Goal: Check status: Check status

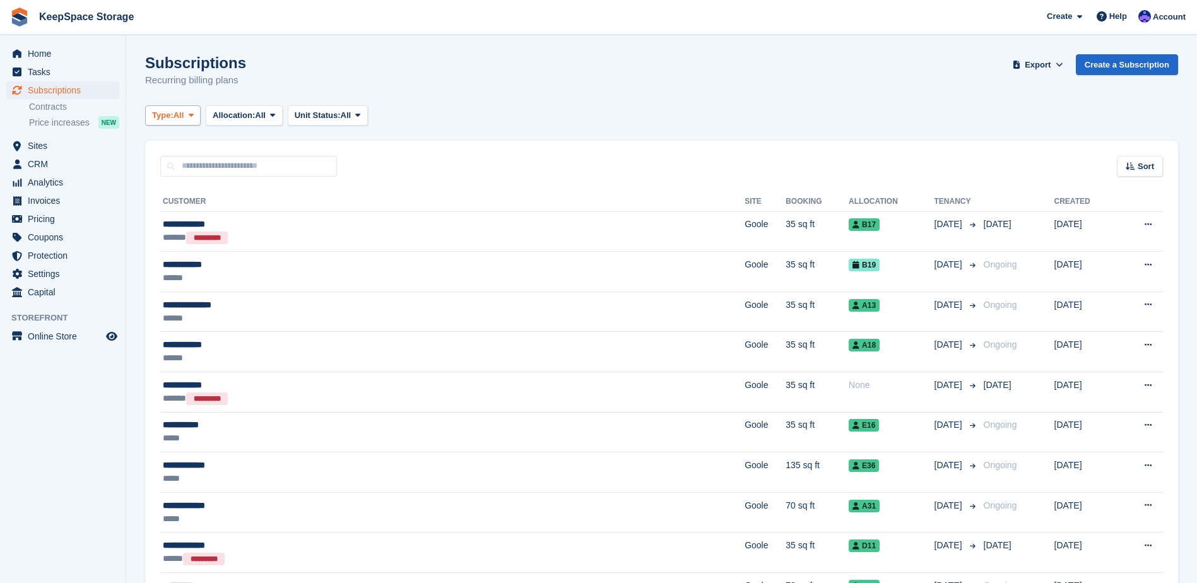
click at [176, 121] on span "All" at bounding box center [178, 115] width 11 height 13
click at [195, 208] on link "Active" at bounding box center [206, 213] width 110 height 23
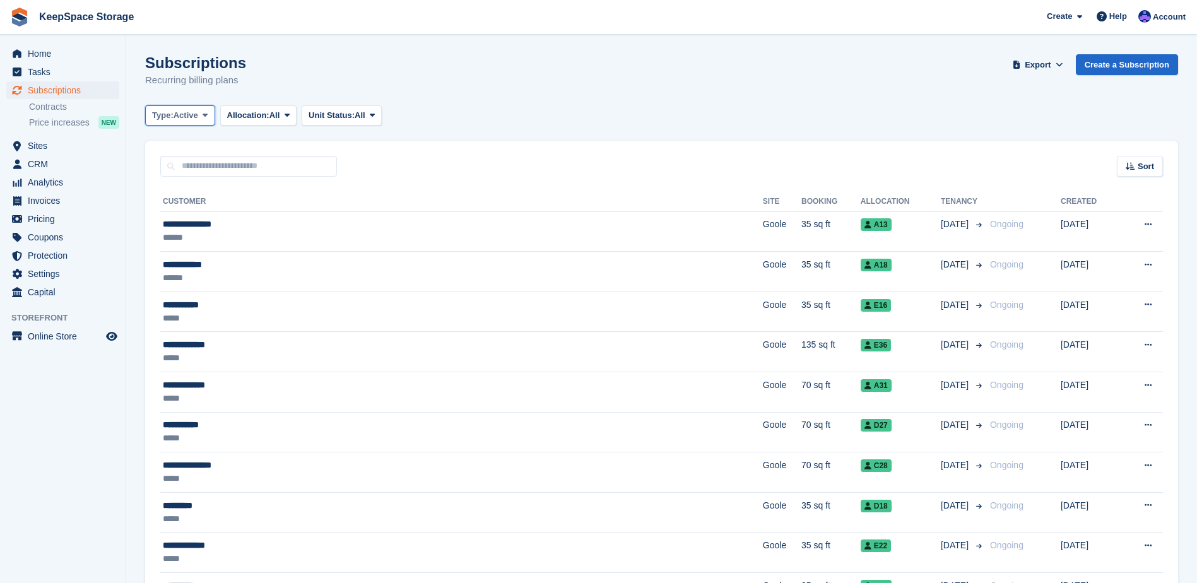
click at [194, 110] on span "Active" at bounding box center [185, 115] width 25 height 13
click at [188, 168] on link "Upcoming" at bounding box center [206, 167] width 110 height 23
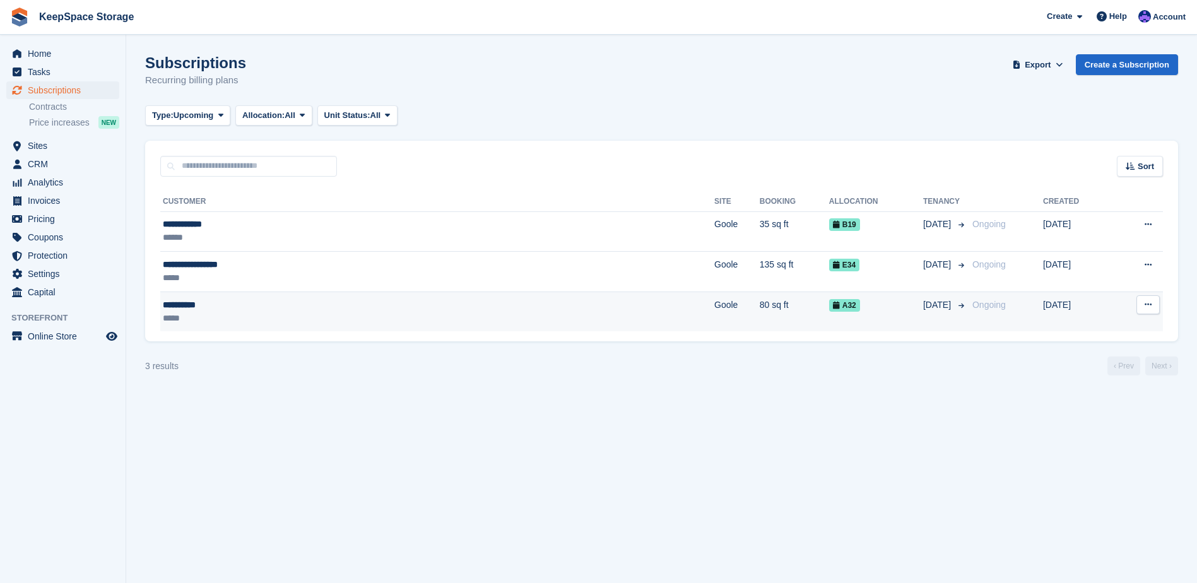
click at [290, 321] on div "*****" at bounding box center [306, 318] width 286 height 13
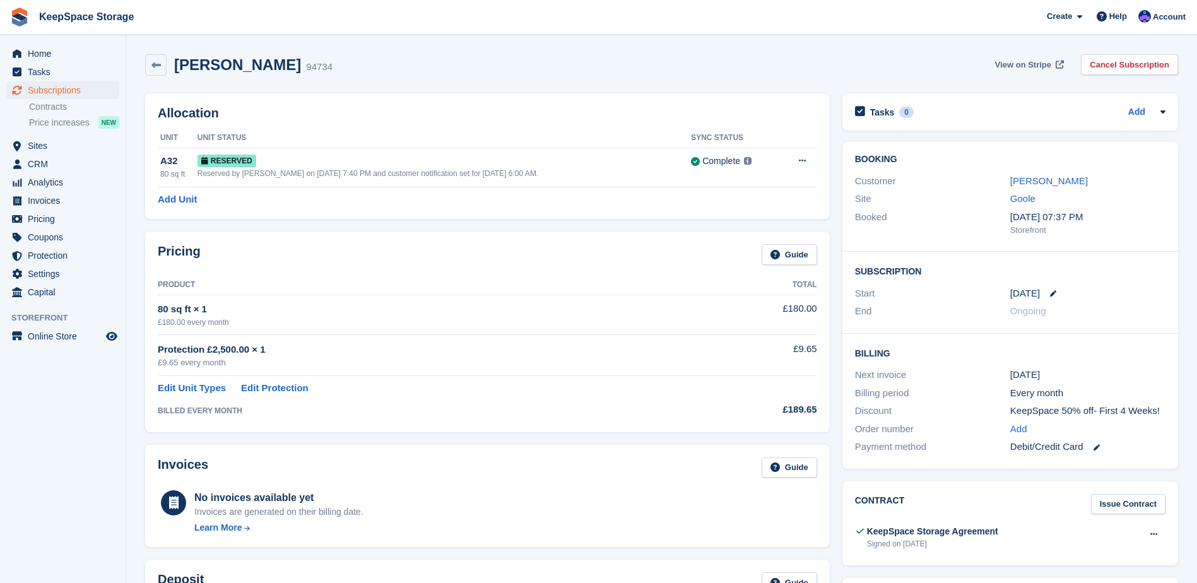
click at [1029, 69] on span "View on Stripe" at bounding box center [1023, 65] width 56 height 13
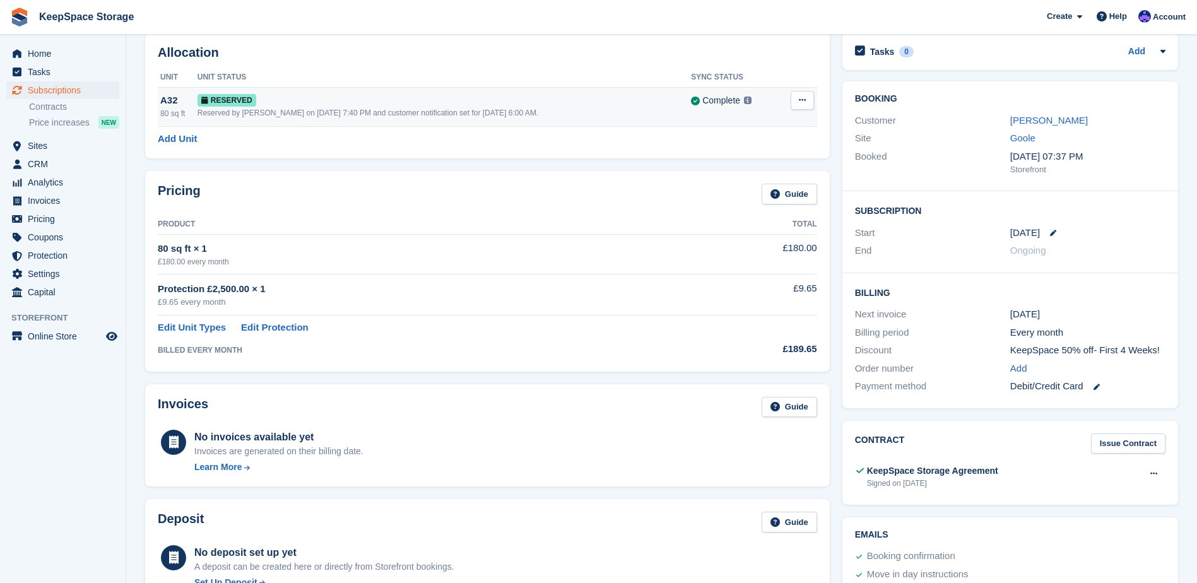
scroll to position [11, 0]
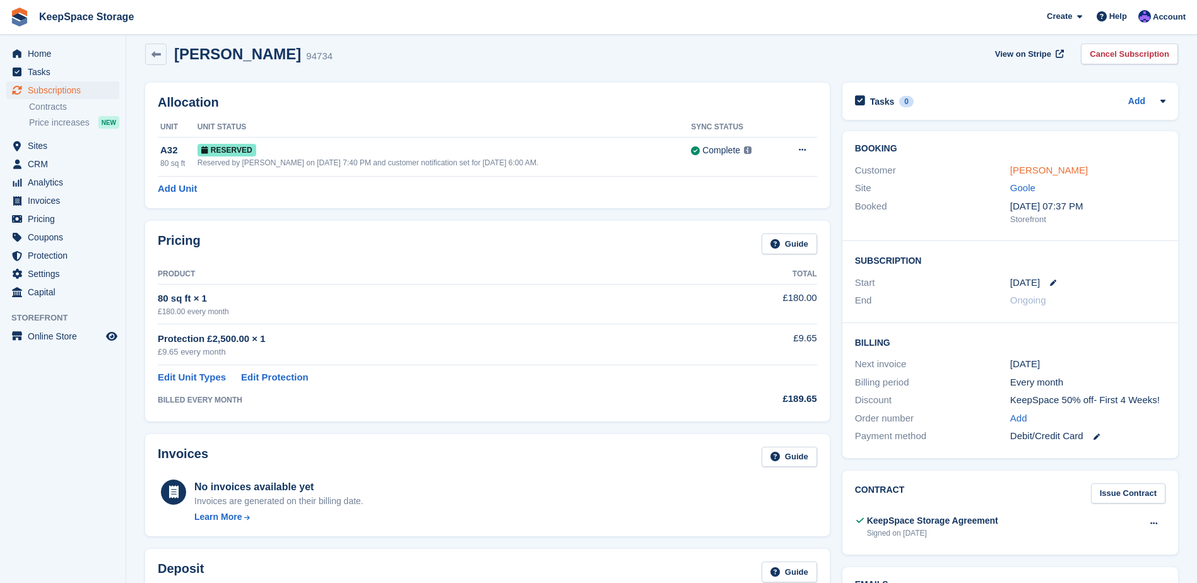
click at [1023, 175] on link "Carly Axup" at bounding box center [1049, 170] width 78 height 11
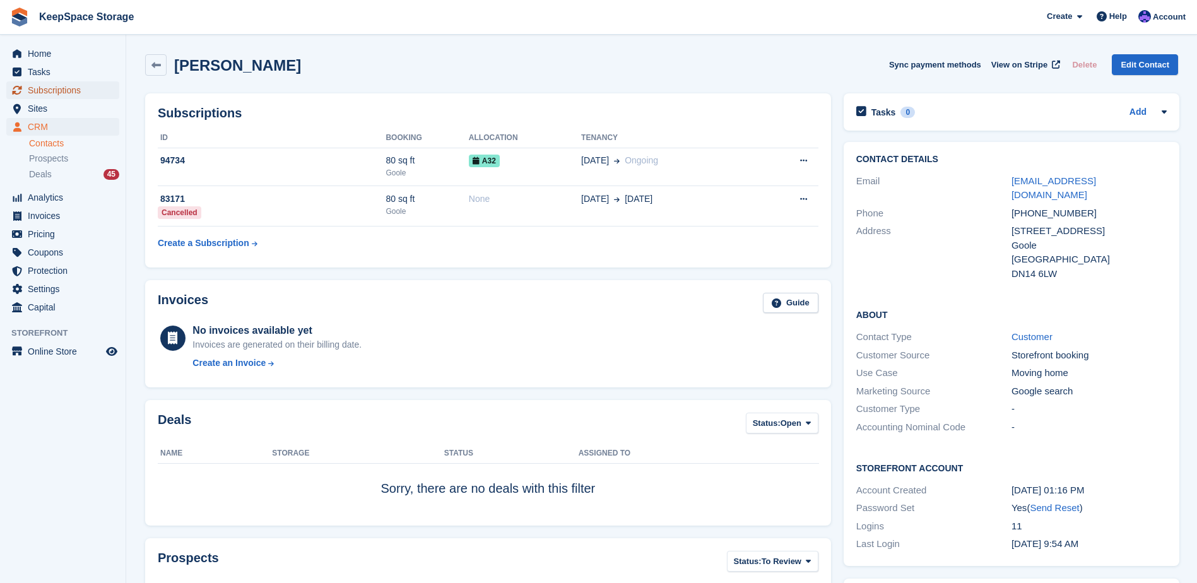
click at [62, 87] on span "Subscriptions" at bounding box center [66, 90] width 76 height 18
